Goal: Find contact information: Obtain details needed to contact an individual or organization

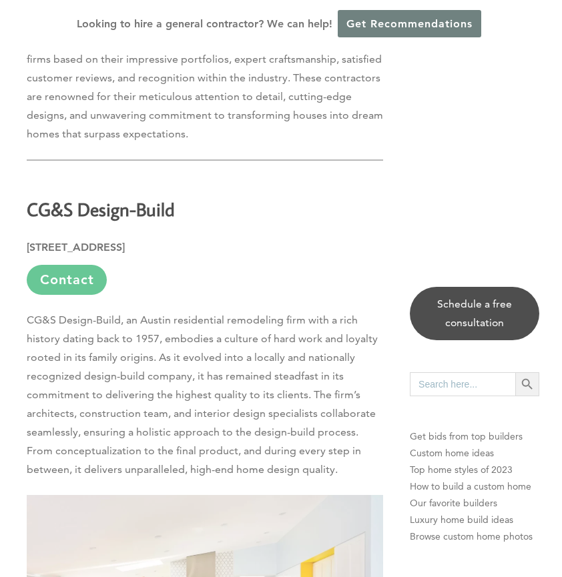
scroll to position [741, 0]
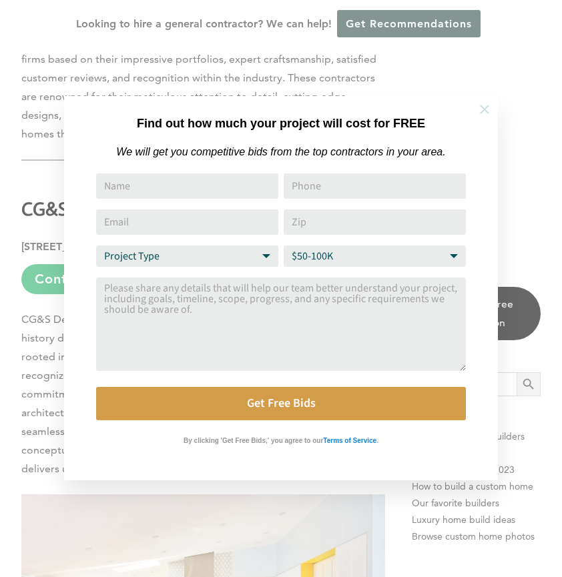
click at [482, 111] on icon at bounding box center [484, 109] width 9 height 9
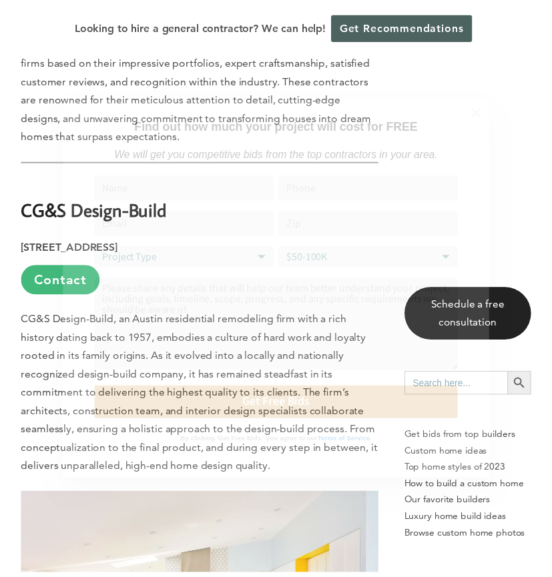
scroll to position [734, 0]
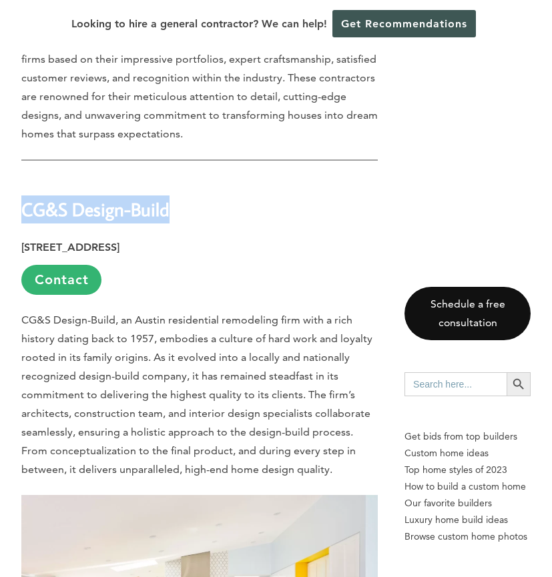
drag, startPoint x: 166, startPoint y: 175, endPoint x: 3, endPoint y: 173, distance: 162.8
copy strong "CG&S Design-Build"
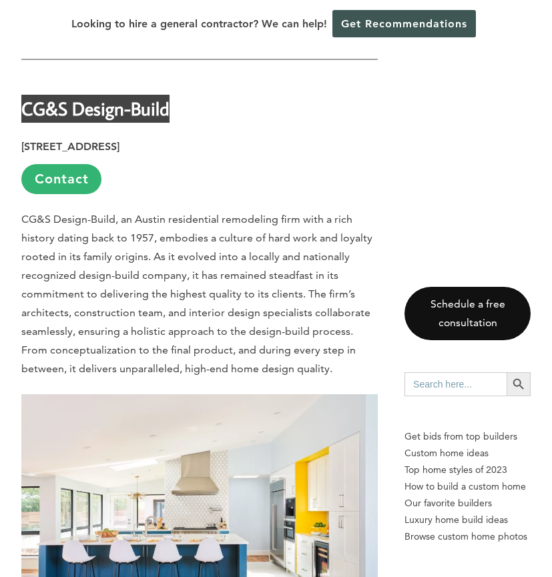
scroll to position [867, 0]
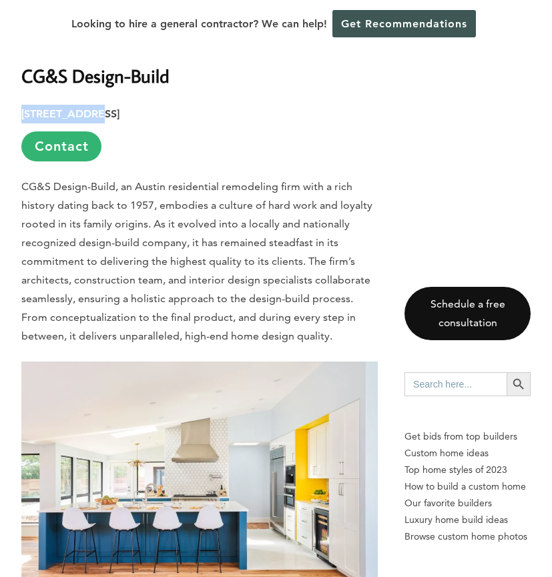
drag, startPoint x: 88, startPoint y: 80, endPoint x: 14, endPoint y: 75, distance: 74.2
copy strong "[STREET_ADDRESS]"
click at [83, 131] on link "Contact" at bounding box center [61, 146] width 80 height 30
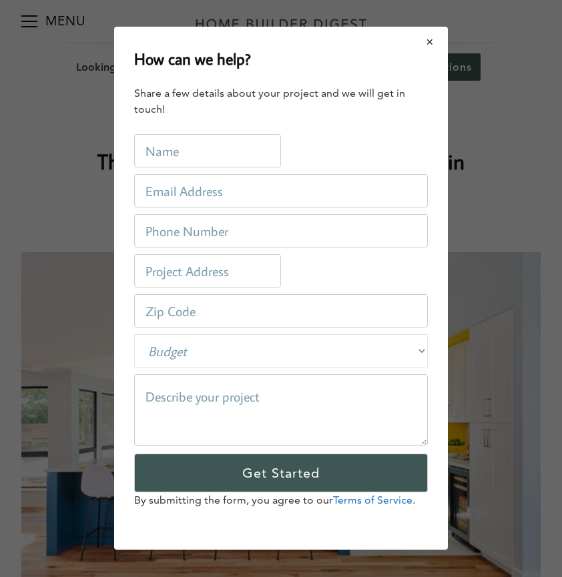
click at [426, 45] on button "Close modal" at bounding box center [429, 42] width 35 height 28
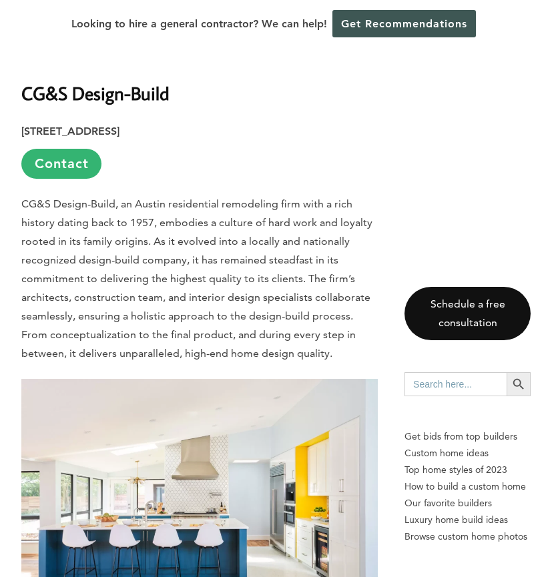
scroll to position [734, 0]
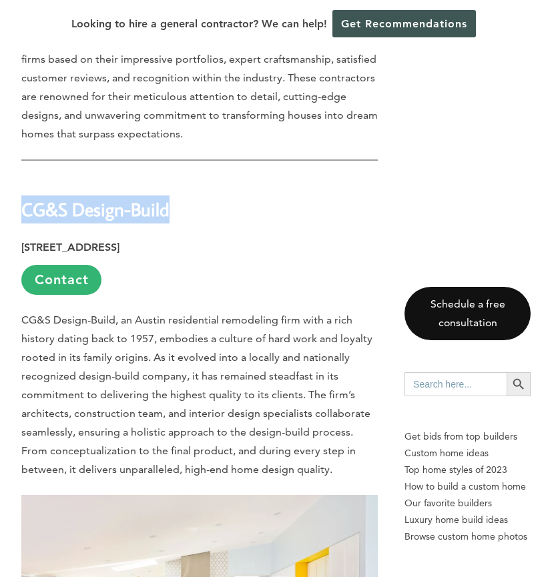
drag, startPoint x: 171, startPoint y: 180, endPoint x: 21, endPoint y: 172, distance: 149.6
click at [21, 177] on h2 "CG&S Design-Build" at bounding box center [199, 200] width 356 height 46
copy strong "CG&S Design-Build"
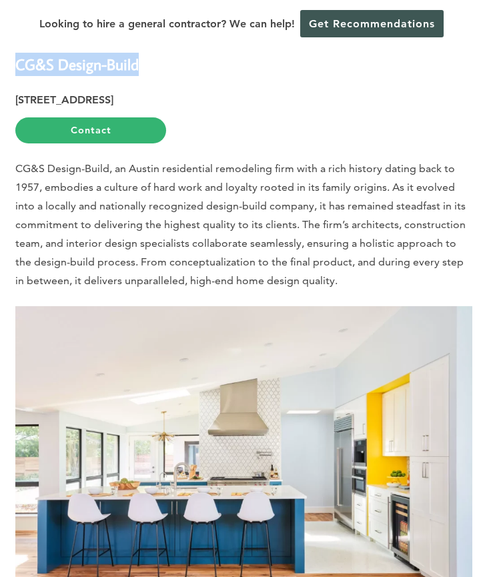
scroll to position [747, 0]
